Goal: Obtain resource: Obtain resource

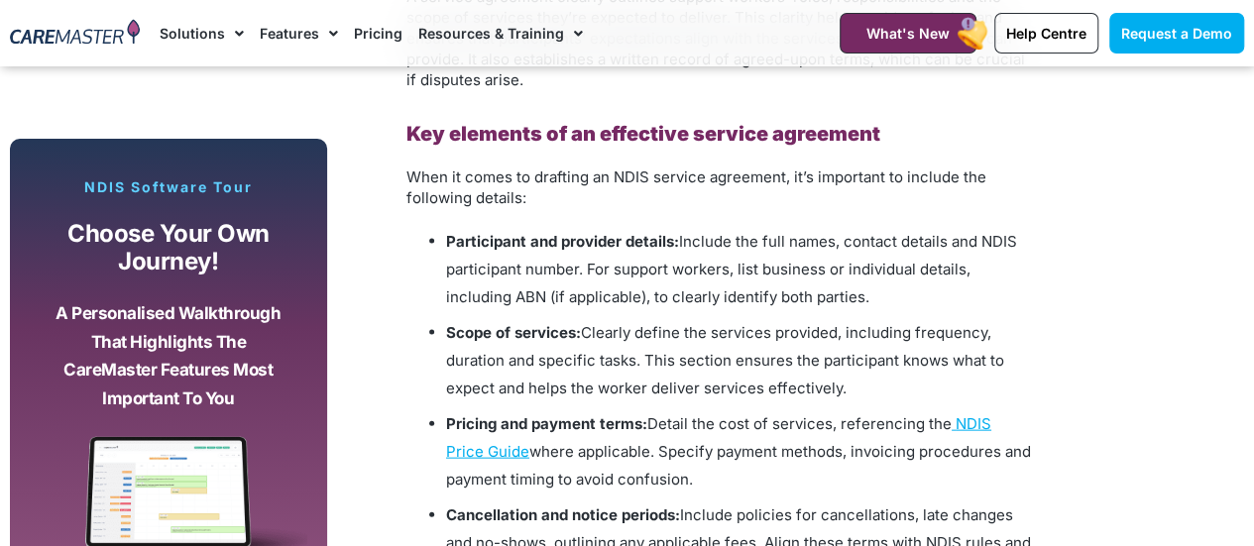
scroll to position [1993, 0]
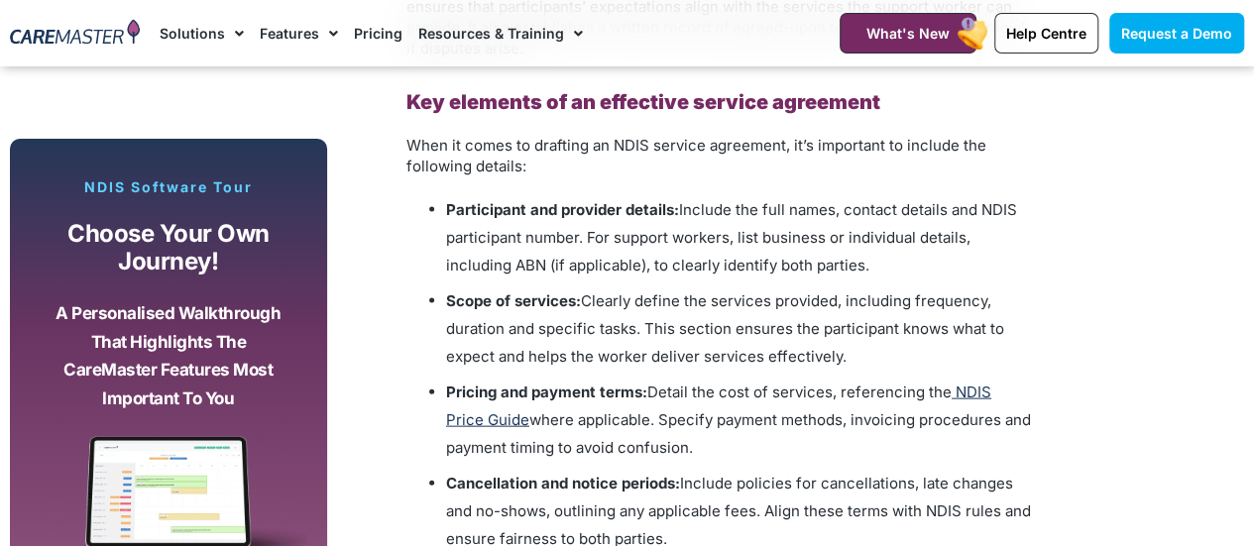
click at [972, 398] on span "NDIS Price Guide" at bounding box center [718, 406] width 545 height 47
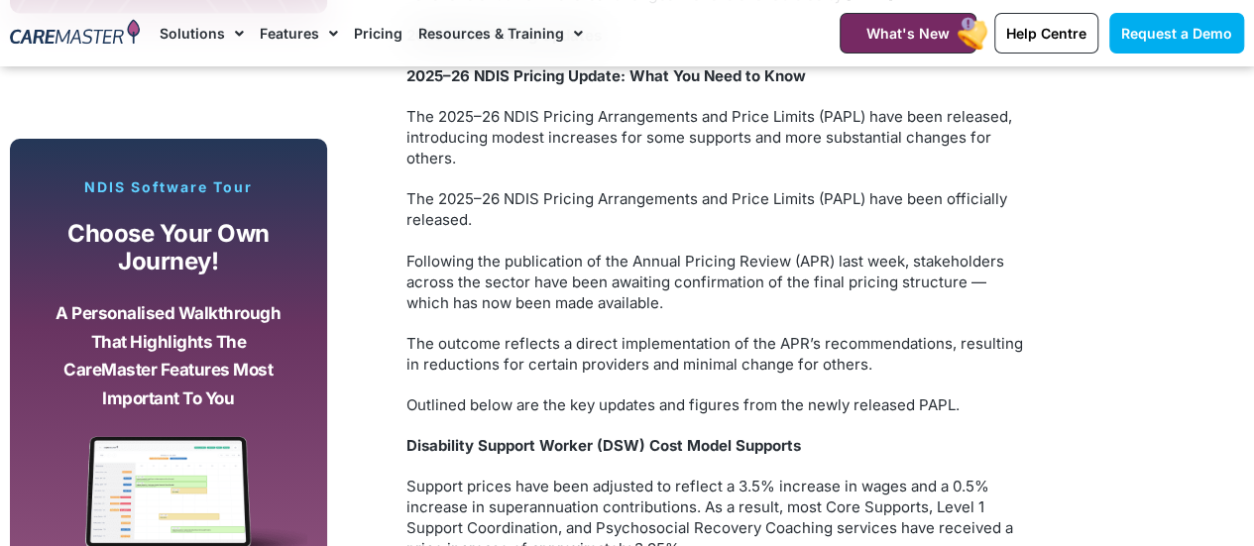
scroll to position [1636, 0]
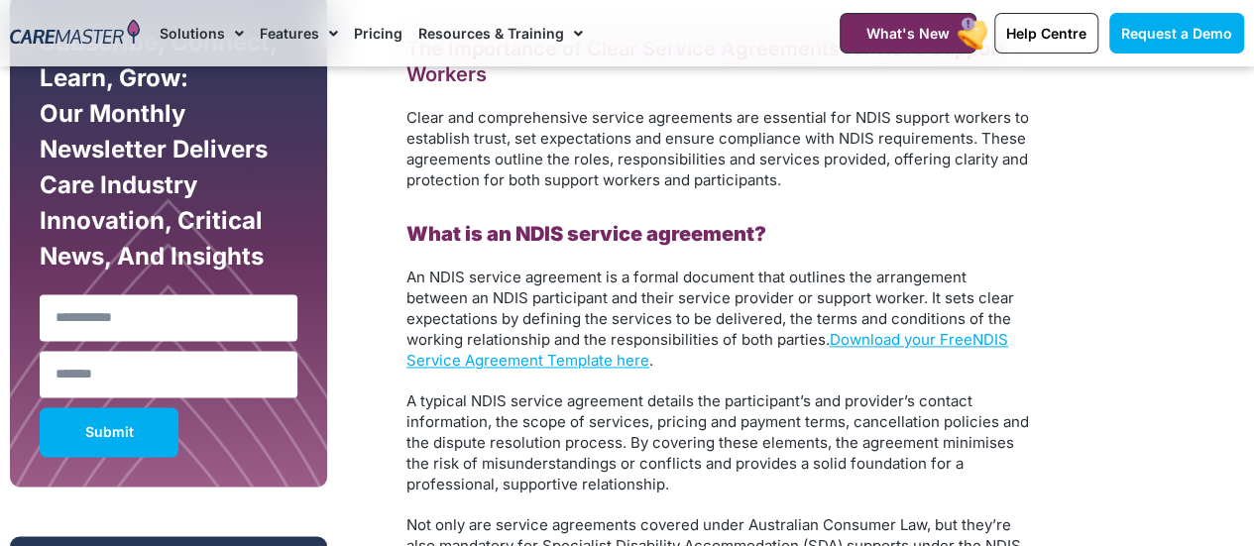
scroll to position [1175, 0]
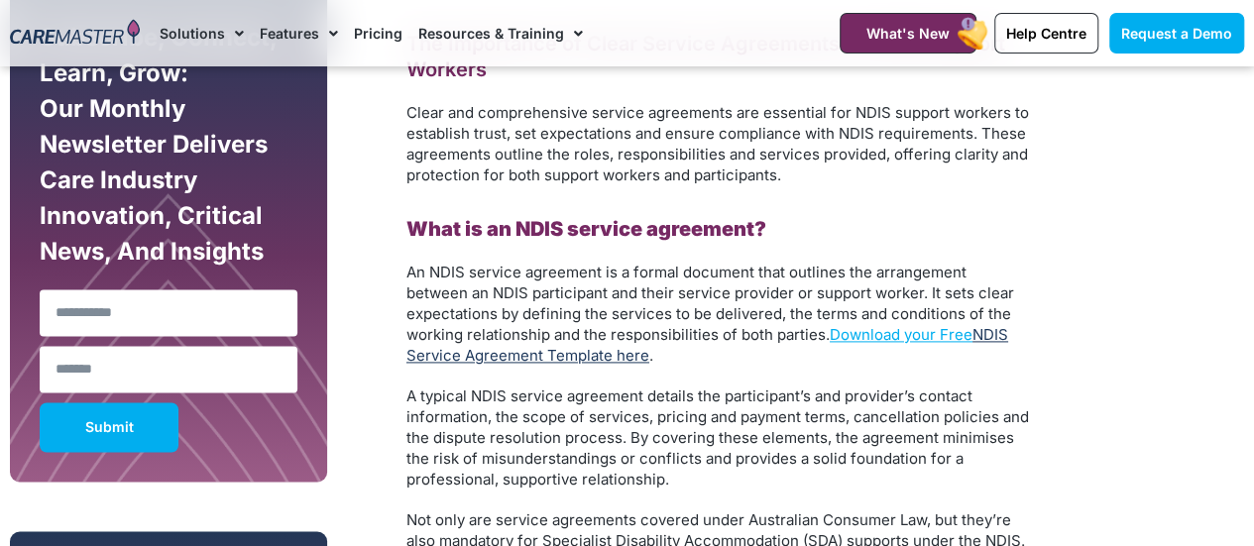
click at [1002, 330] on link "NDIS Service Agreement Template here" at bounding box center [708, 345] width 602 height 40
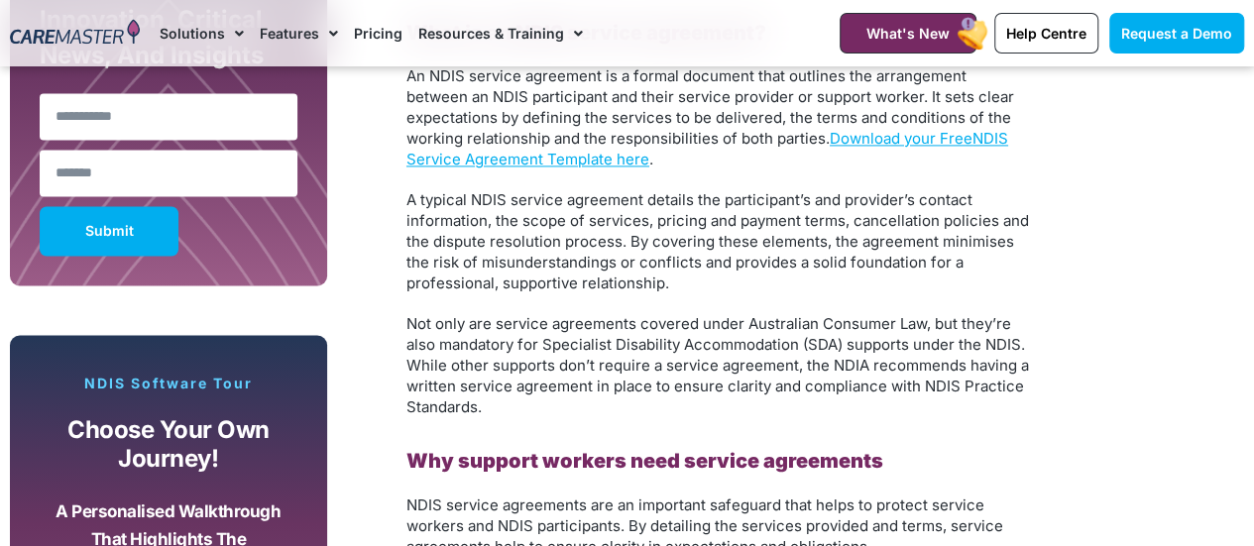
scroll to position [1326, 0]
